Goal: Information Seeking & Learning: Learn about a topic

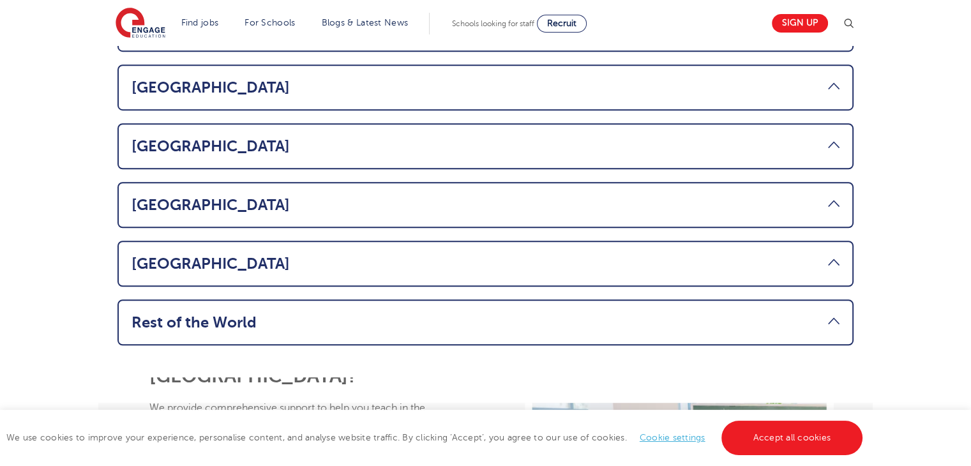
scroll to position [940, 0]
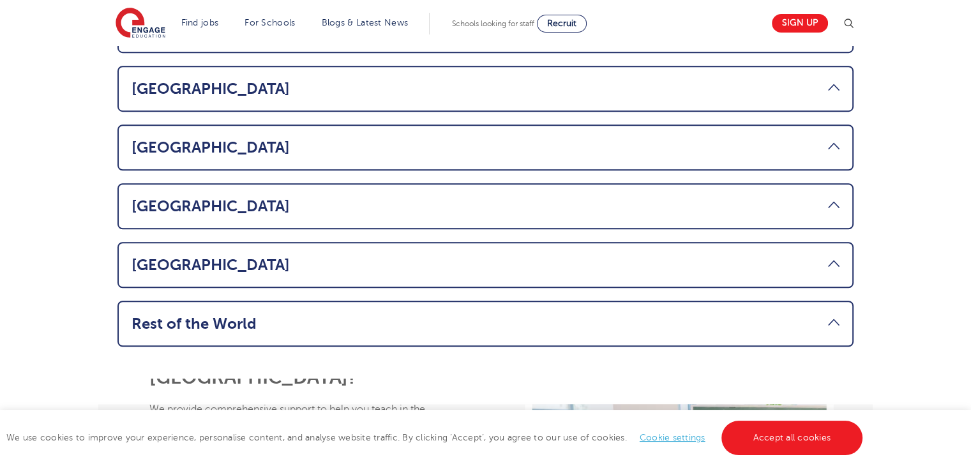
click at [840, 183] on li "UAE Based in the UAE and thinking about relocating to England? Explore our PGCE…" at bounding box center [486, 206] width 736 height 46
click at [825, 197] on link "UAE" at bounding box center [486, 206] width 708 height 18
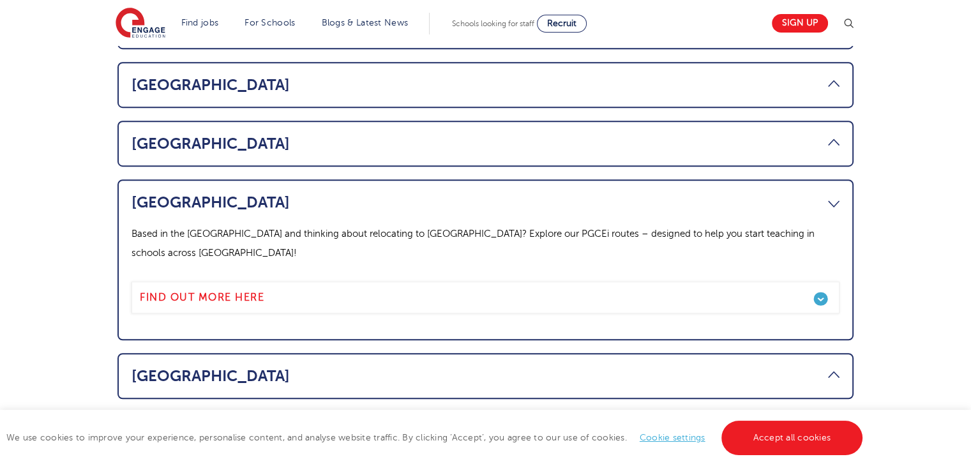
scroll to position [833, 0]
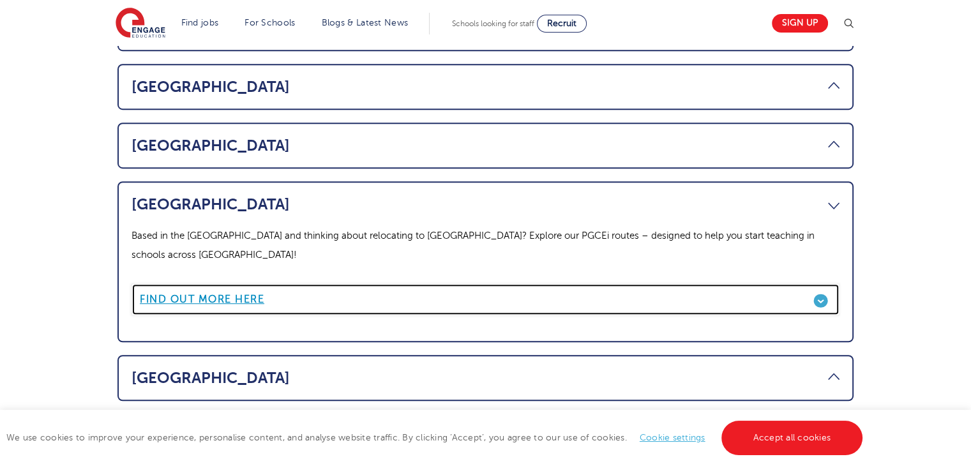
click at [824, 284] on link "Find out more here" at bounding box center [486, 300] width 708 height 32
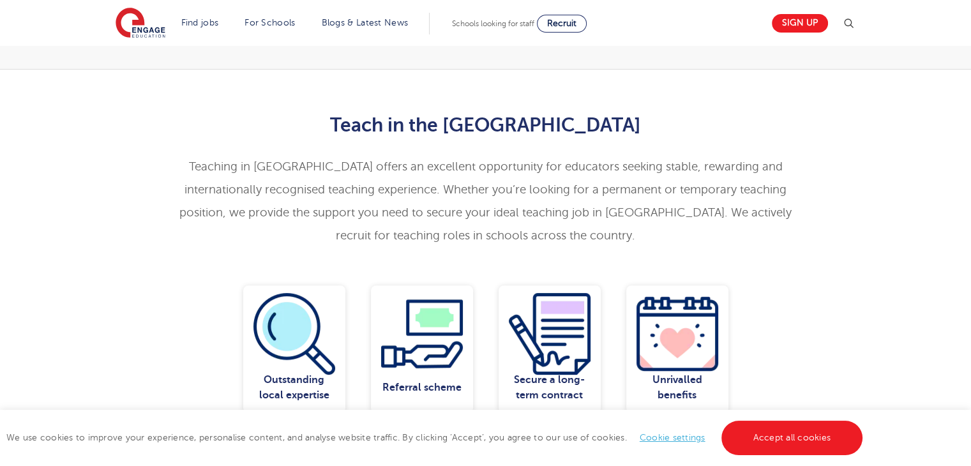
scroll to position [383, 0]
drag, startPoint x: 792, startPoint y: 174, endPoint x: 793, endPoint y: 200, distance: 25.6
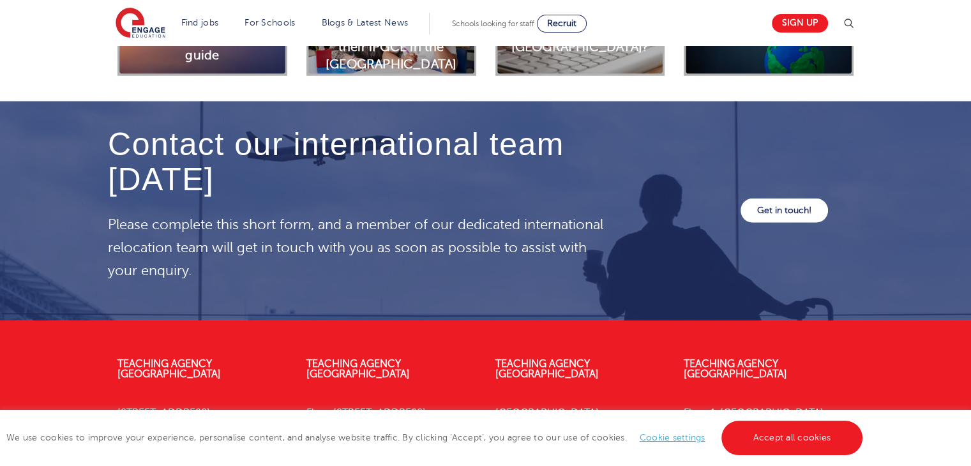
scroll to position [3604, 0]
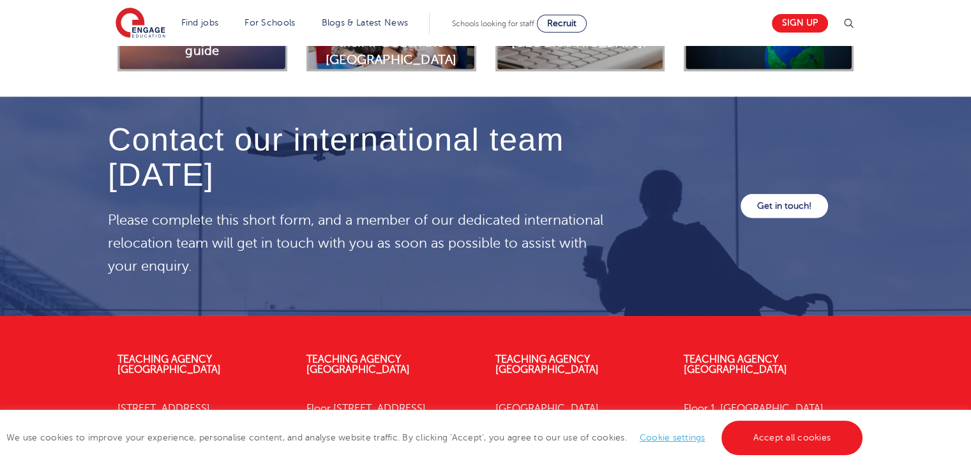
drag, startPoint x: 889, startPoint y: 209, endPoint x: 894, endPoint y: 215, distance: 8.2
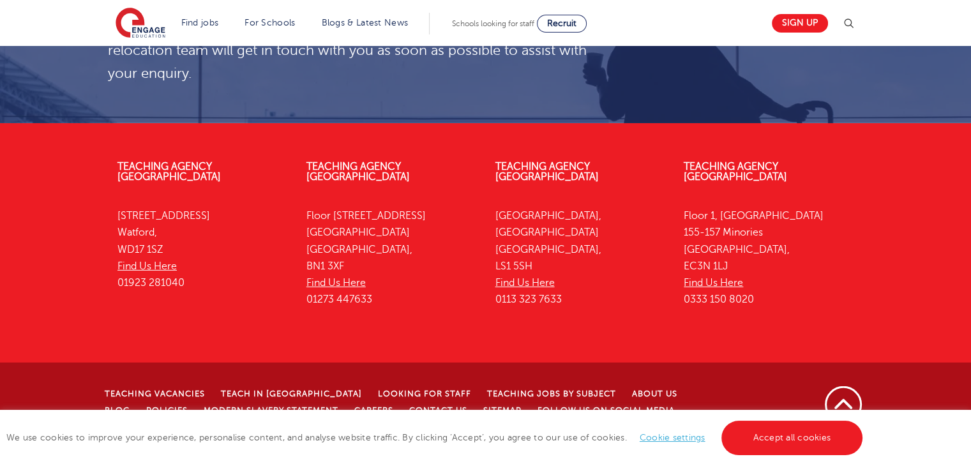
scroll to position [3720, 0]
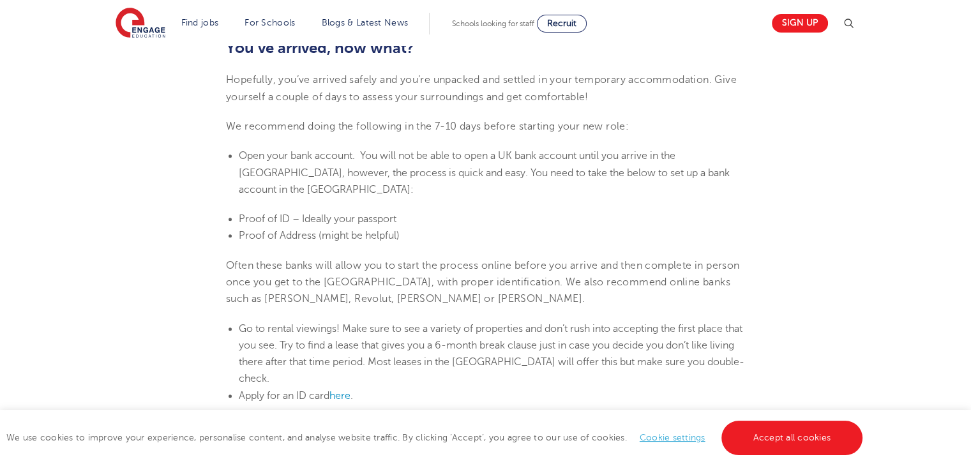
scroll to position [1114, 0]
